Goal: Information Seeking & Learning: Find specific fact

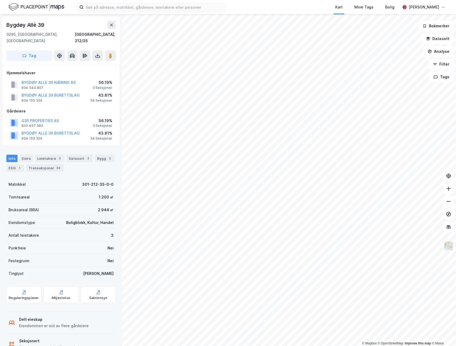
click at [50, 156] on div "Info Eiere Leietakere 3 Datasett 2 Bygg 2 ESG 1 Transaksjoner 34" at bounding box center [60, 163] width 109 height 17
click at [51, 155] on div "Leietakere 3" at bounding box center [49, 158] width 29 height 7
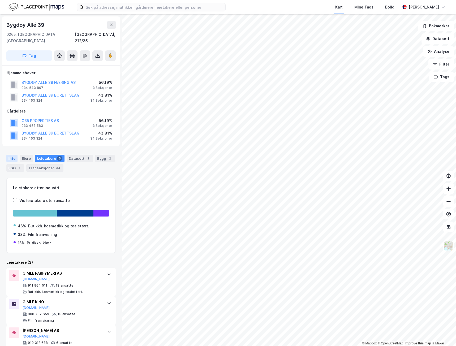
click at [11, 155] on div "Info" at bounding box center [11, 158] width 11 height 7
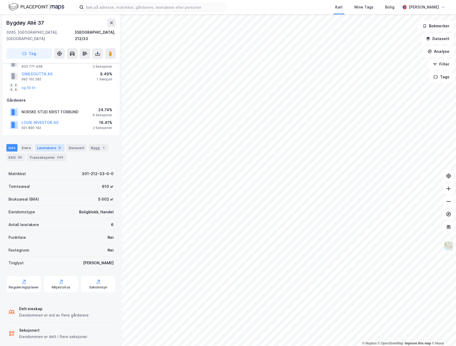
scroll to position [35, 0]
click at [43, 144] on div "Leietakere 6" at bounding box center [49, 147] width 29 height 7
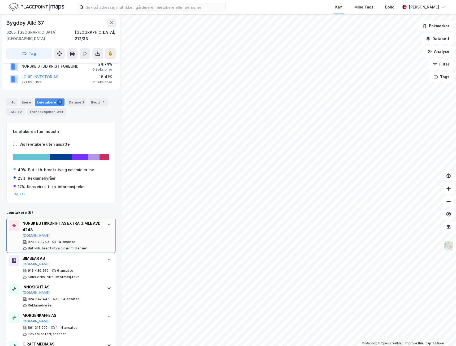
scroll to position [130, 0]
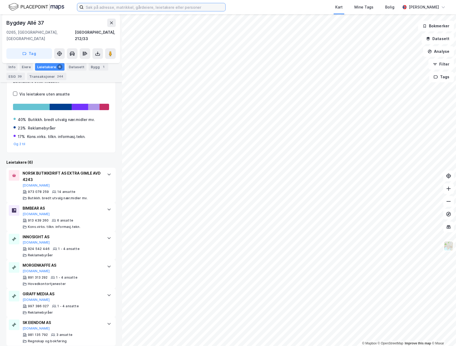
click at [132, 6] on input at bounding box center [155, 7] width 142 height 8
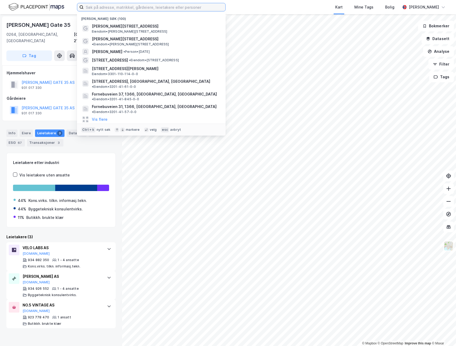
click at [129, 8] on input at bounding box center [155, 7] width 142 height 8
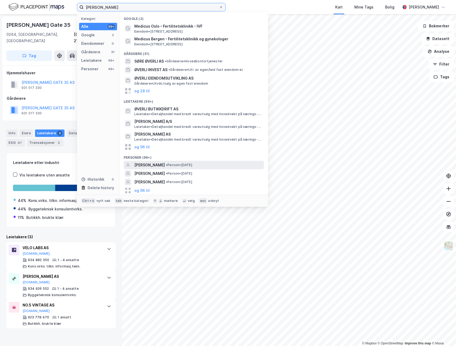
type input "ingrid øverli"
click at [190, 167] on span "• Person • 5. aug. 2000" at bounding box center [179, 165] width 26 height 4
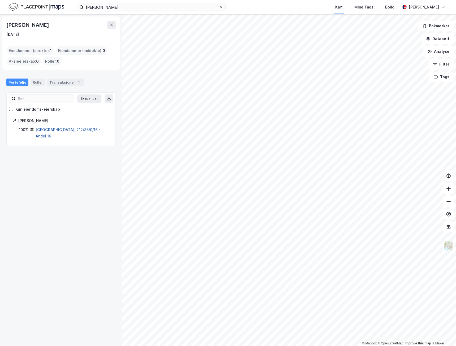
click at [73, 129] on link "Oslo, 212/35/0/16 - Andel 16" at bounding box center [68, 133] width 65 height 11
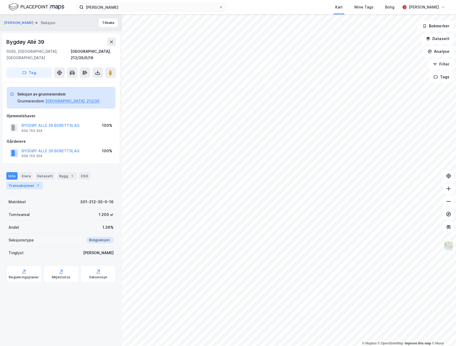
click at [29, 182] on div "Transaksjoner 7" at bounding box center [24, 185] width 36 height 7
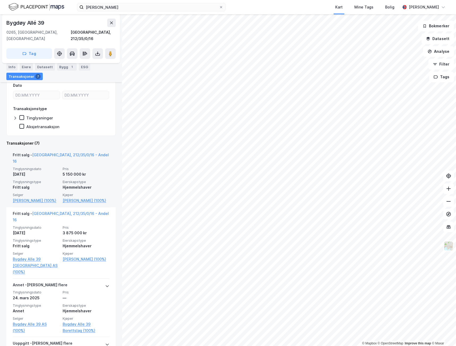
scroll to position [133, 0]
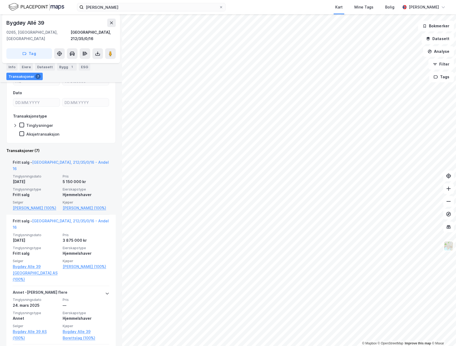
click at [55, 179] on div "18. aug. 2025" at bounding box center [36, 182] width 47 height 6
click at [74, 160] on link "Oslo, 212/35/0/16 - Andel 16" at bounding box center [61, 165] width 96 height 11
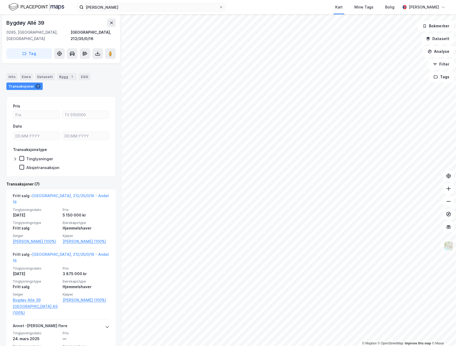
scroll to position [80, 0]
